Goal: Information Seeking & Learning: Learn about a topic

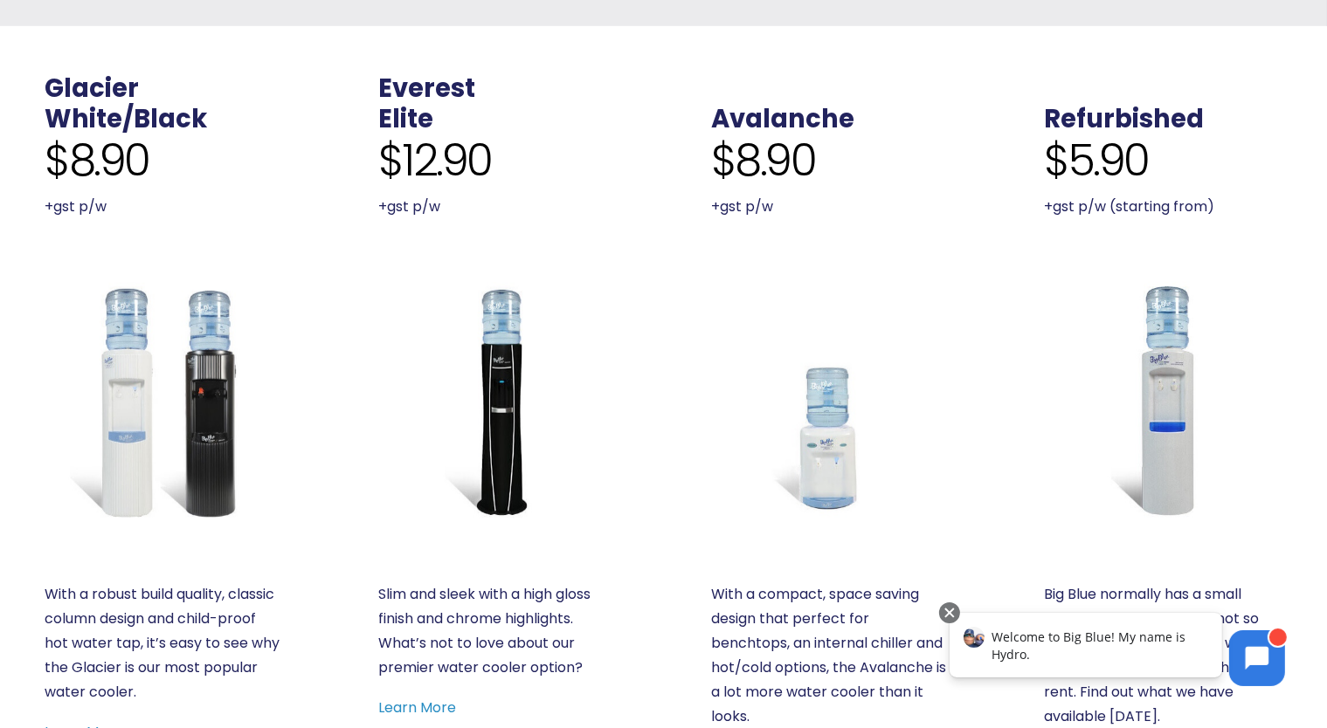
scroll to position [641, 0]
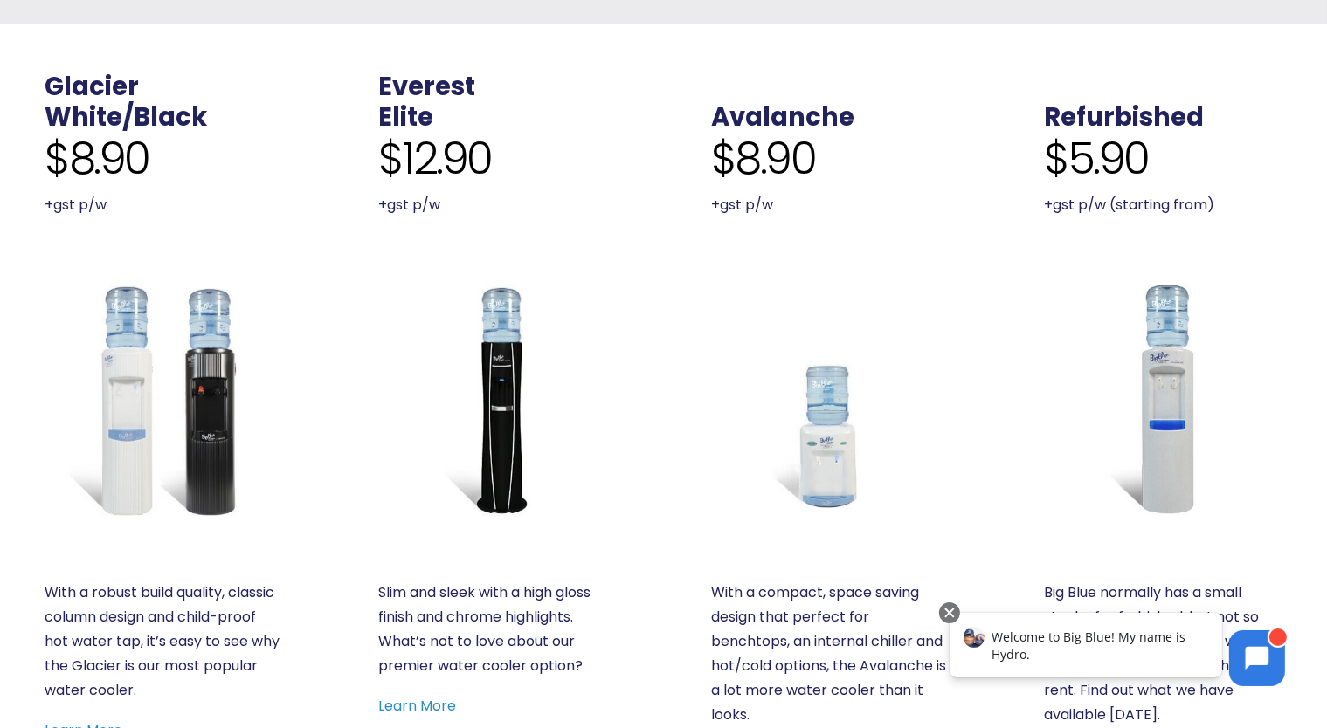
click at [954, 398] on div ". Avalanche $8.90 +gst p/w With a compact, space saving design that perfect for…" at bounding box center [830, 419] width 332 height 791
click at [489, 401] on img at bounding box center [497, 399] width 238 height 238
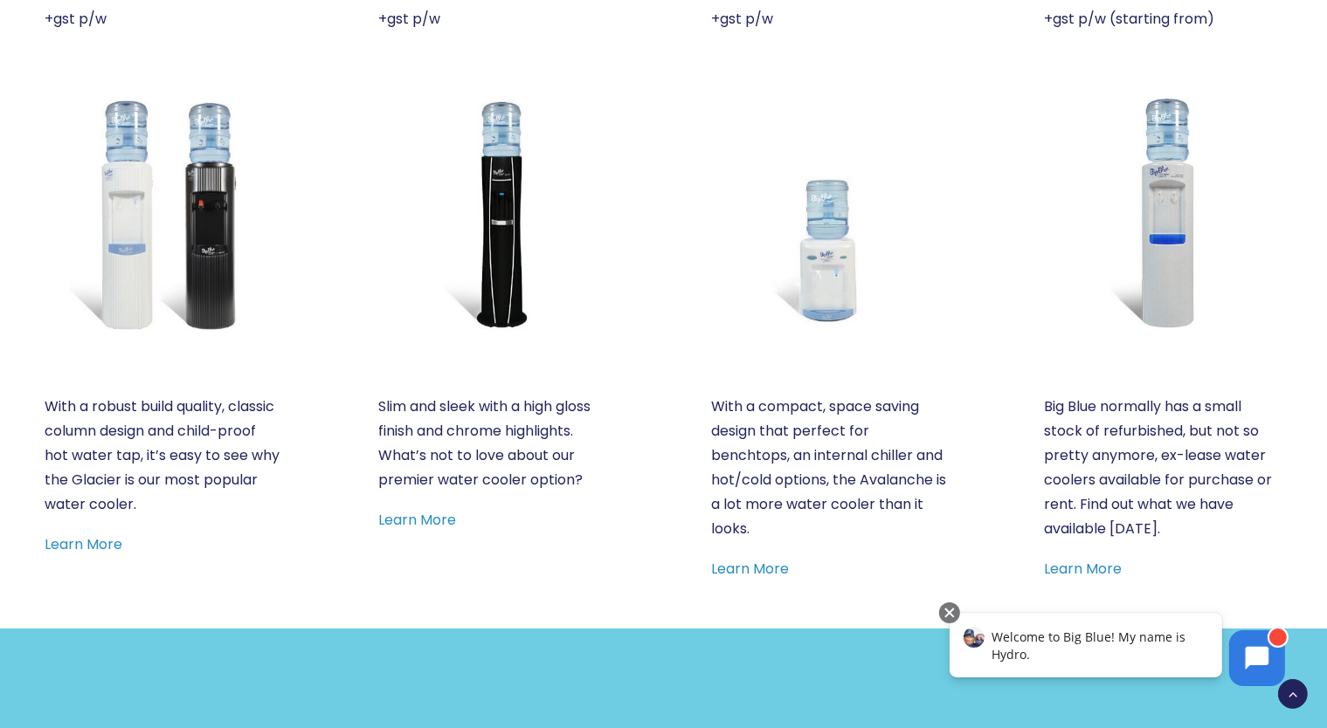
scroll to position [828, 0]
click at [435, 521] on link "Learn More" at bounding box center [417, 519] width 78 height 20
